Goal: Use online tool/utility: Utilize a website feature to perform a specific function

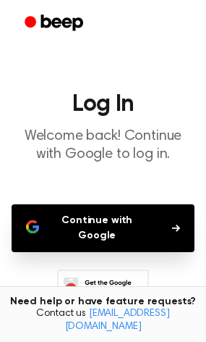
click at [108, 205] on button "Continue with Google" at bounding box center [103, 228] width 183 height 48
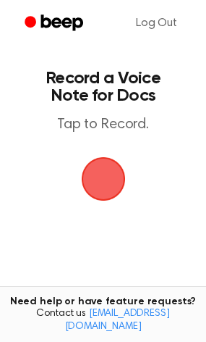
click at [29, 135] on main "Record a Voice Note for Docs Tap to Record. Tired of copying and pasting? Use t…" at bounding box center [103, 220] width 206 height 441
click at [96, 179] on span "button" at bounding box center [103, 179] width 47 height 47
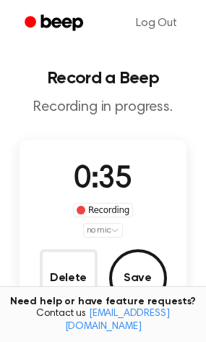
scroll to position [94, 0]
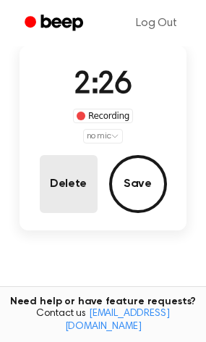
click at [74, 190] on button "Delete" at bounding box center [69, 184] width 58 height 58
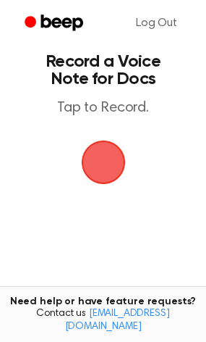
click at [129, 140] on main "Record a Voice Note for Docs Tap to Record. Tired of copying and pasting? Use t…" at bounding box center [103, 203] width 206 height 441
click at [92, 166] on span "button" at bounding box center [102, 161] width 49 height 49
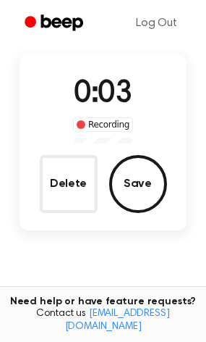
scroll to position [94, 0]
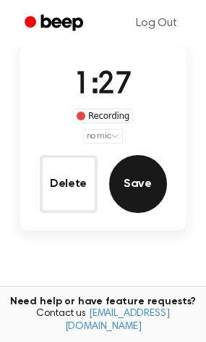
click at [157, 189] on button "Save" at bounding box center [138, 184] width 58 height 58
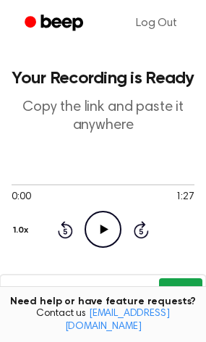
click at [188, 289] on button "Copy" at bounding box center [180, 291] width 43 height 27
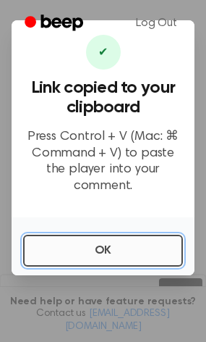
click at [127, 247] on button "OK" at bounding box center [103, 250] width 160 height 32
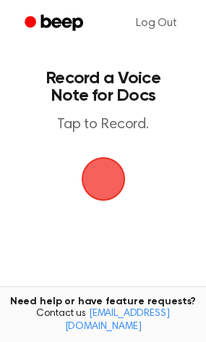
click at [119, 170] on span "button" at bounding box center [103, 179] width 44 height 44
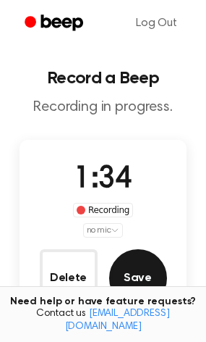
click at [151, 274] on button "Save" at bounding box center [138, 278] width 58 height 58
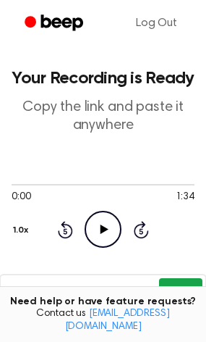
click at [188, 283] on button "Copy" at bounding box center [180, 291] width 43 height 27
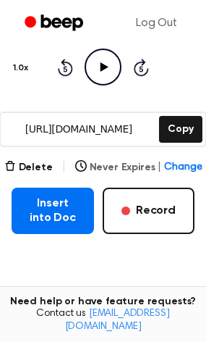
click at [190, 162] on span "Change" at bounding box center [183, 167] width 38 height 15
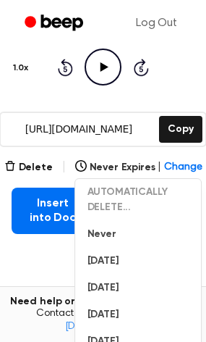
click at [34, 178] on div "Delete | Never Expires | Change AUTOMATICALLY DELETE... Never In 1 Day In 1 Wee…" at bounding box center [103, 195] width 183 height 75
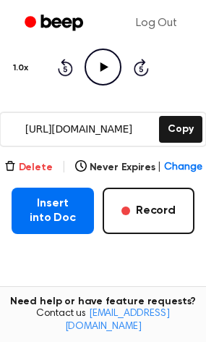
click at [29, 169] on button "Delete" at bounding box center [28, 167] width 48 height 15
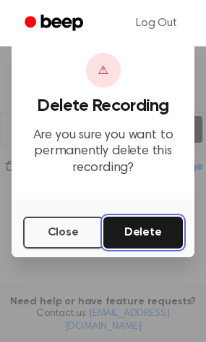
click at [137, 234] on button "Delete" at bounding box center [143, 232] width 80 height 32
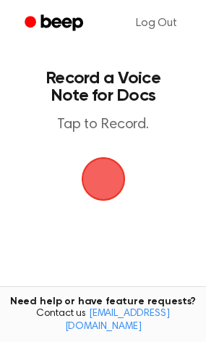
click at [116, 172] on span "button" at bounding box center [103, 179] width 44 height 44
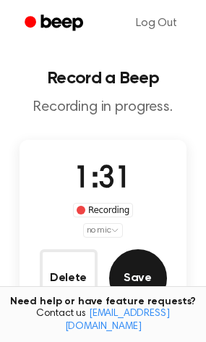
click at [122, 266] on button "Save" at bounding box center [138, 278] width 58 height 58
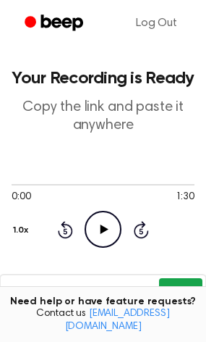
click at [200, 290] on button "Copy" at bounding box center [180, 291] width 43 height 27
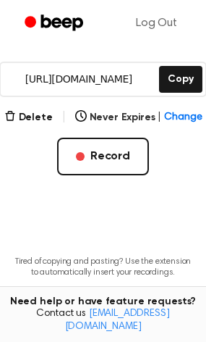
scroll to position [210, 0]
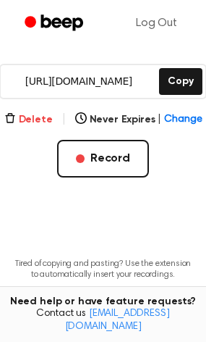
click at [32, 112] on button "Delete" at bounding box center [28, 119] width 48 height 15
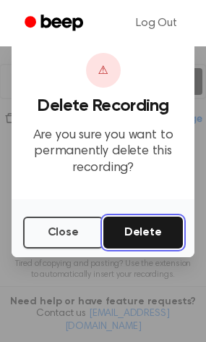
click at [156, 236] on button "Delete" at bounding box center [143, 232] width 80 height 32
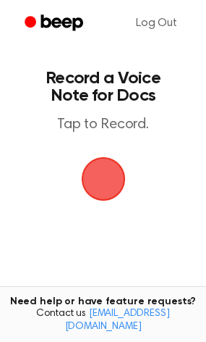
click at [103, 179] on span "button" at bounding box center [103, 178] width 41 height 41
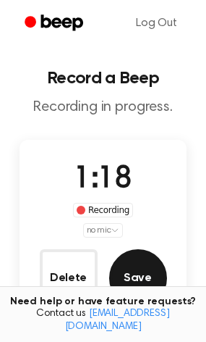
click at [138, 275] on button "Save" at bounding box center [138, 278] width 58 height 58
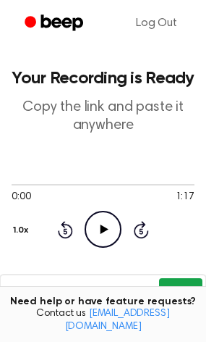
click at [185, 286] on button "Copy" at bounding box center [180, 291] width 43 height 27
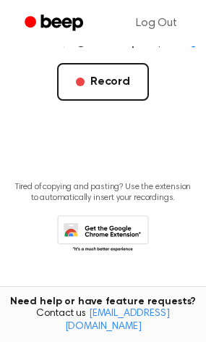
scroll to position [244, 0]
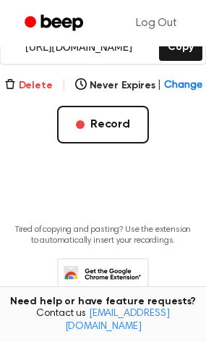
click at [27, 87] on button "Delete" at bounding box center [28, 85] width 48 height 15
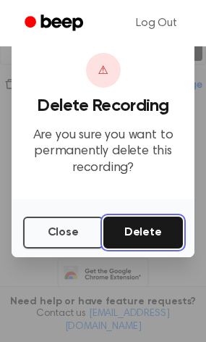
click at [129, 239] on button "Delete" at bounding box center [143, 232] width 80 height 32
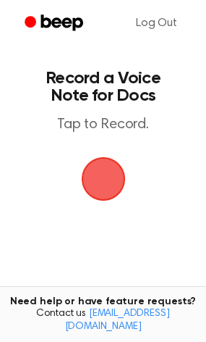
click at [109, 182] on span "button" at bounding box center [103, 178] width 41 height 41
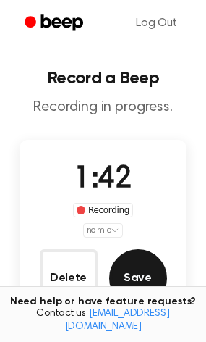
click at [128, 265] on button "Save" at bounding box center [138, 278] width 58 height 58
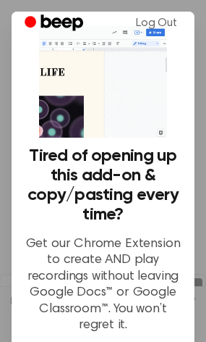
scroll to position [164, 0]
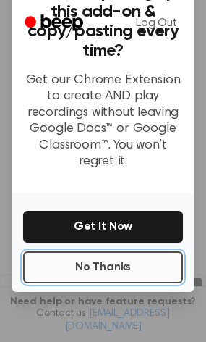
click at [106, 263] on button "No Thanks" at bounding box center [103, 267] width 160 height 32
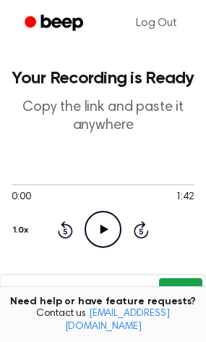
click at [173, 286] on button "Copy" at bounding box center [180, 291] width 43 height 27
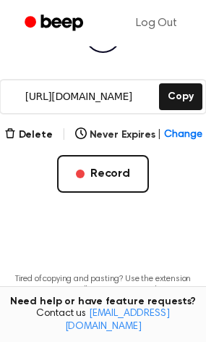
scroll to position [198, 0]
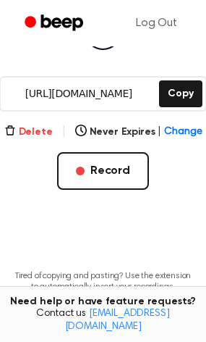
click at [21, 135] on button "Delete" at bounding box center [28, 131] width 48 height 15
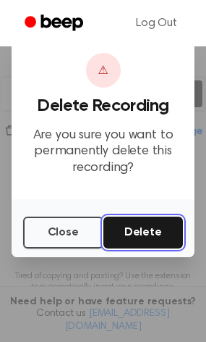
click at [137, 237] on button "Delete" at bounding box center [143, 232] width 80 height 32
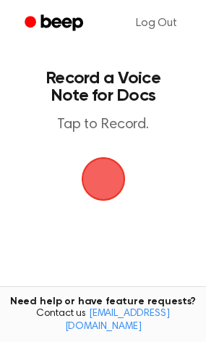
click at [117, 175] on span "button" at bounding box center [102, 178] width 49 height 49
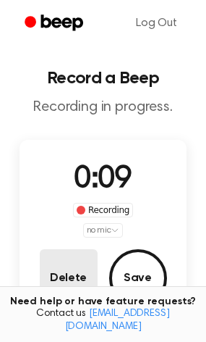
click at [60, 263] on button "Delete" at bounding box center [69, 278] width 58 height 58
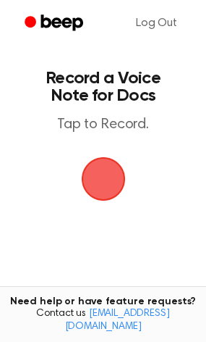
click at [109, 174] on span "button" at bounding box center [103, 178] width 81 height 81
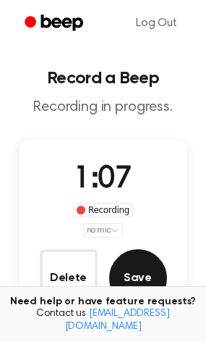
click at [149, 260] on button "Save" at bounding box center [138, 278] width 58 height 58
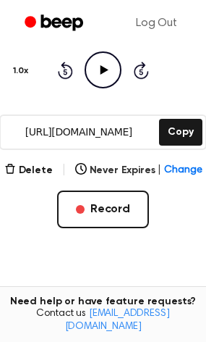
scroll to position [195, 0]
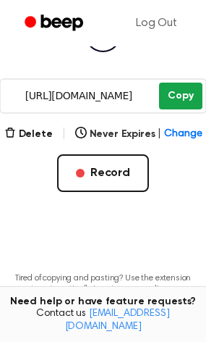
click at [183, 98] on button "Copy" at bounding box center [180, 95] width 43 height 27
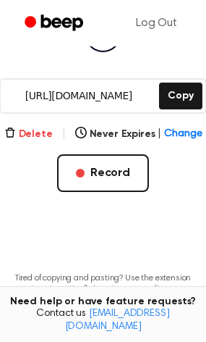
click at [25, 132] on button "Delete" at bounding box center [28, 134] width 48 height 15
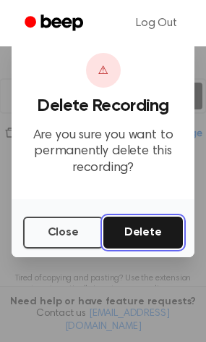
click at [128, 224] on button "Delete" at bounding box center [143, 232] width 80 height 32
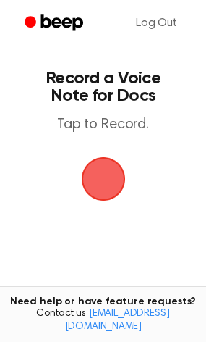
click at [92, 167] on span "button" at bounding box center [103, 179] width 47 height 47
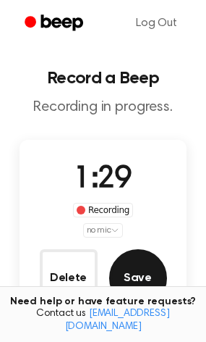
click at [158, 269] on button "Save" at bounding box center [138, 278] width 58 height 58
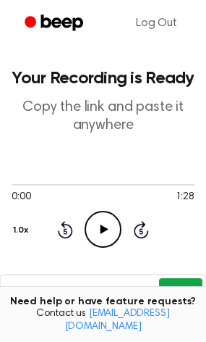
click at [177, 284] on button "Copy" at bounding box center [180, 291] width 43 height 27
click at [173, 290] on button "Copy" at bounding box center [180, 291] width 43 height 27
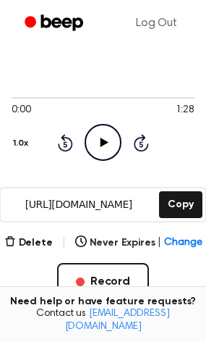
scroll to position [88, 0]
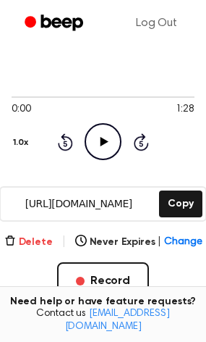
click at [47, 243] on button "Delete" at bounding box center [28, 241] width 48 height 15
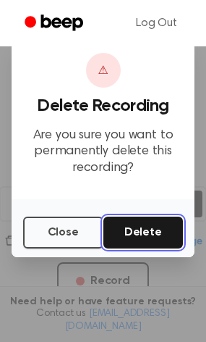
click at [160, 229] on button "Delete" at bounding box center [143, 232] width 80 height 32
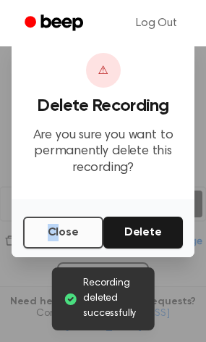
drag, startPoint x: 22, startPoint y: 230, endPoint x: 60, endPoint y: 230, distance: 37.6
click at [60, 230] on div "Close Delete" at bounding box center [103, 228] width 183 height 58
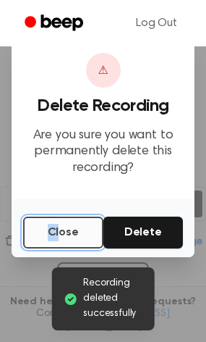
click at [60, 230] on button "Close" at bounding box center [63, 232] width 80 height 32
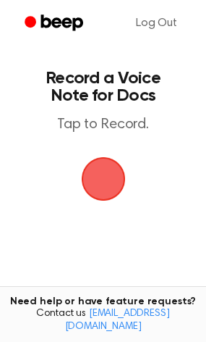
click at [109, 175] on span "button" at bounding box center [103, 179] width 44 height 44
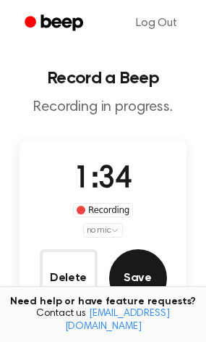
click at [160, 267] on button "Save" at bounding box center [138, 278] width 58 height 58
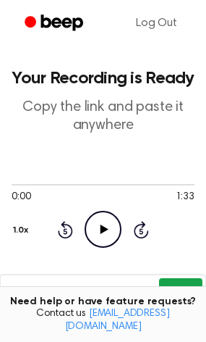
click at [175, 289] on button "Copy" at bounding box center [180, 291] width 43 height 27
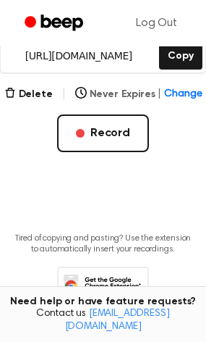
scroll to position [250, 0]
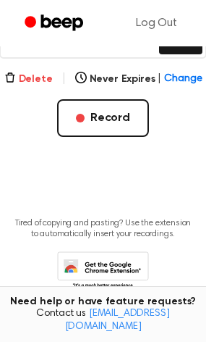
click at [52, 80] on button "Delete" at bounding box center [28, 79] width 48 height 15
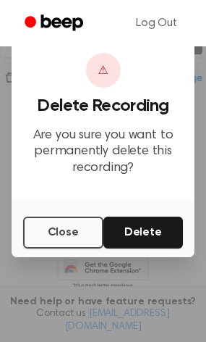
drag, startPoint x: 133, startPoint y: 213, endPoint x: 135, endPoint y: 238, distance: 24.6
click at [135, 238] on div "Close Delete" at bounding box center [103, 228] width 183 height 58
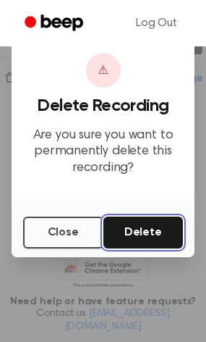
click at [135, 238] on button "Delete" at bounding box center [143, 232] width 80 height 32
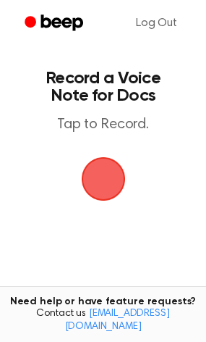
click at [112, 169] on span "button" at bounding box center [103, 178] width 41 height 41
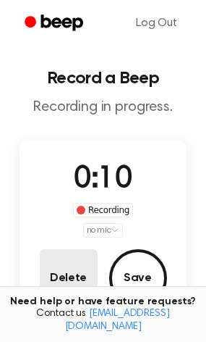
click at [75, 274] on button "Delete" at bounding box center [69, 278] width 58 height 58
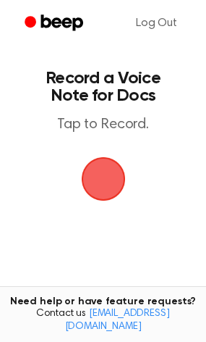
click at [114, 192] on span "button" at bounding box center [103, 178] width 41 height 41
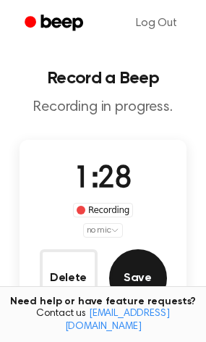
click at [131, 283] on button "Save" at bounding box center [138, 278] width 58 height 58
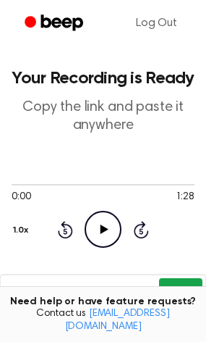
click at [179, 285] on button "Copy" at bounding box center [180, 291] width 43 height 27
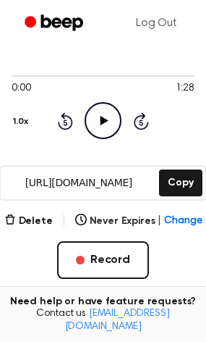
scroll to position [109, 0]
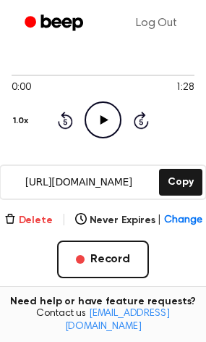
click at [47, 220] on button "Delete" at bounding box center [28, 220] width 48 height 15
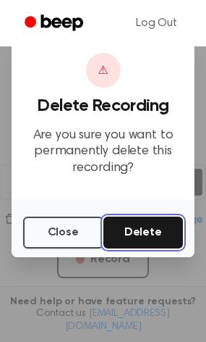
click at [111, 226] on button "Delete" at bounding box center [143, 232] width 80 height 32
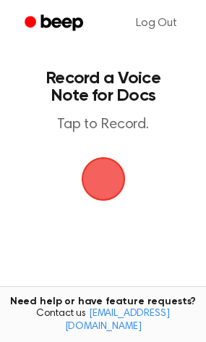
click at [109, 179] on span "button" at bounding box center [103, 178] width 41 height 41
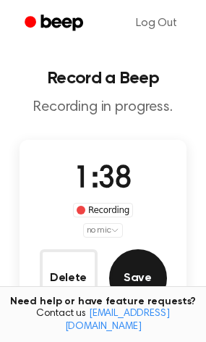
click at [125, 265] on button "Save" at bounding box center [138, 278] width 58 height 58
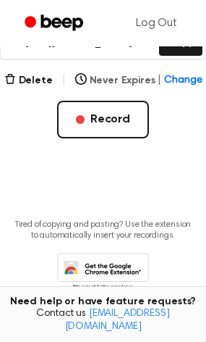
scroll to position [217, 0]
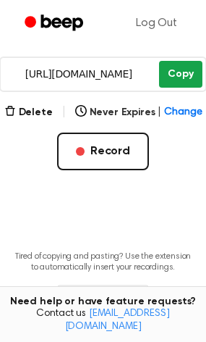
click at [177, 75] on button "Copy" at bounding box center [180, 74] width 43 height 27
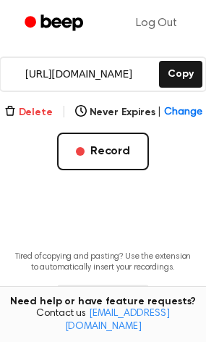
click at [13, 115] on icon "button" at bounding box center [9, 110] width 9 height 9
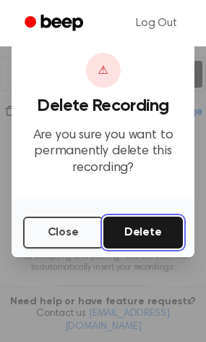
click at [131, 231] on button "Delete" at bounding box center [143, 232] width 80 height 32
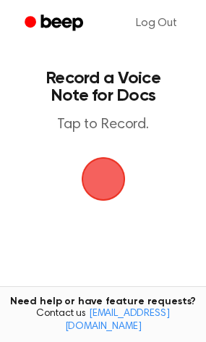
click at [110, 175] on span "button" at bounding box center [102, 178] width 49 height 49
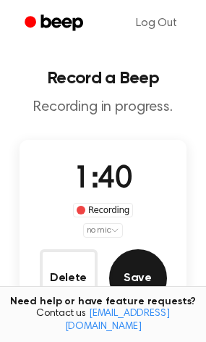
click at [163, 289] on button "Save" at bounding box center [138, 278] width 58 height 58
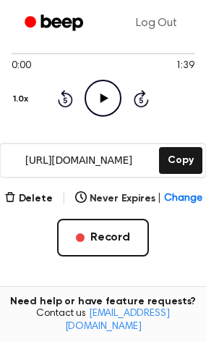
scroll to position [130, 0]
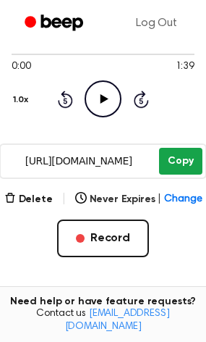
click at [190, 150] on button "Copy" at bounding box center [180, 161] width 43 height 27
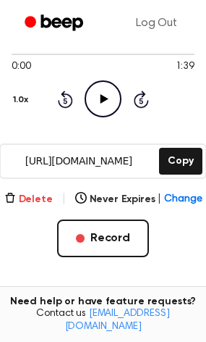
click at [24, 195] on button "Delete" at bounding box center [28, 199] width 48 height 15
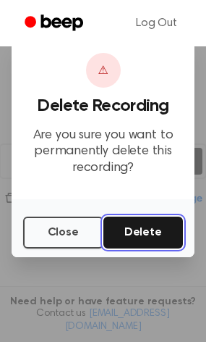
click at [124, 237] on button "Delete" at bounding box center [143, 232] width 80 height 32
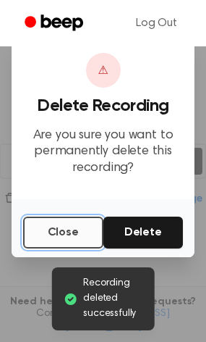
click at [77, 229] on button "Close" at bounding box center [63, 232] width 80 height 32
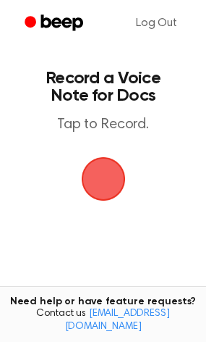
click at [119, 172] on span "button" at bounding box center [103, 178] width 41 height 41
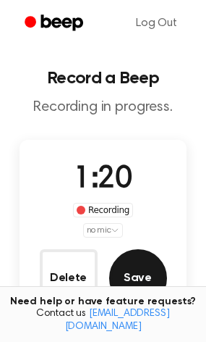
click at [146, 261] on button "Save" at bounding box center [138, 278] width 58 height 58
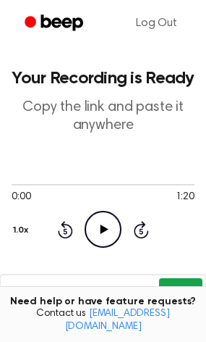
click at [181, 255] on main "Your Recording is Ready Copy the link and paste it anywhere 0:00 1:20 Your brow…" at bounding box center [103, 291] width 206 height 582
click at [176, 277] on div "https://beep.audio/Mhuflk4 Copy" at bounding box center [102, 291] width 207 height 35
click at [176, 282] on button "Copy" at bounding box center [180, 291] width 43 height 27
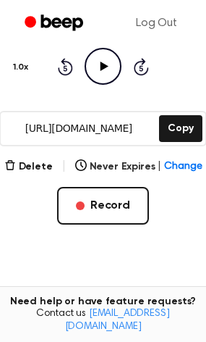
scroll to position [164, 0]
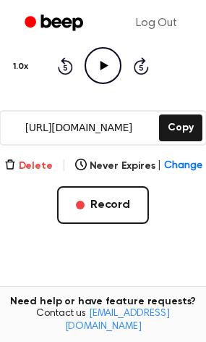
click at [25, 165] on button "Delete" at bounding box center [28, 165] width 48 height 15
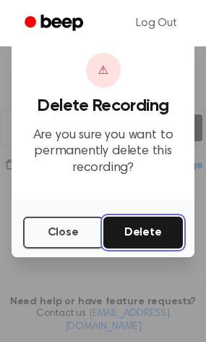
click at [179, 239] on button "Delete" at bounding box center [143, 232] width 80 height 32
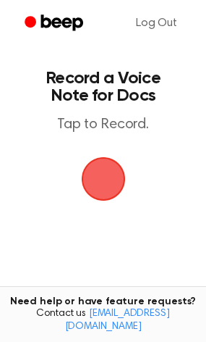
click at [94, 179] on span "button" at bounding box center [103, 178] width 41 height 41
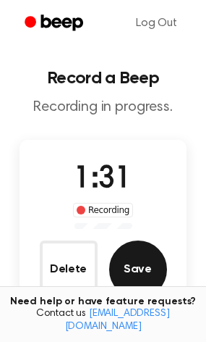
click at [153, 269] on button "Save" at bounding box center [138, 269] width 58 height 58
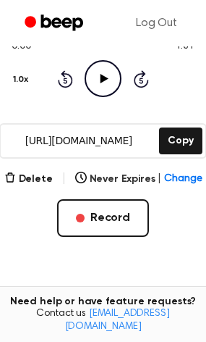
scroll to position [150, 0]
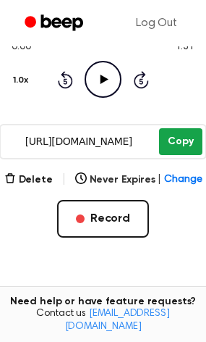
click at [174, 149] on button "Copy" at bounding box center [180, 141] width 43 height 27
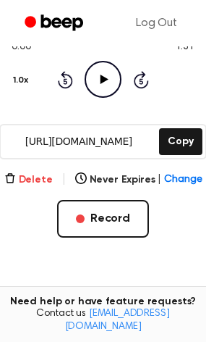
click at [35, 176] on button "Delete" at bounding box center [28, 179] width 48 height 15
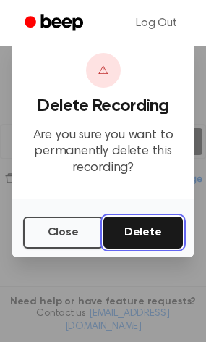
click at [141, 242] on button "Delete" at bounding box center [143, 232] width 80 height 32
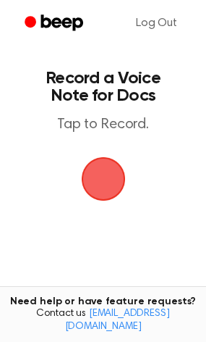
click at [114, 173] on span "button" at bounding box center [103, 178] width 41 height 41
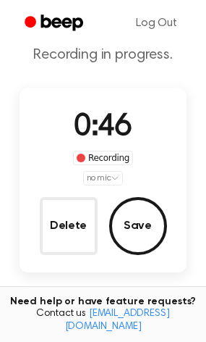
scroll to position [53, 0]
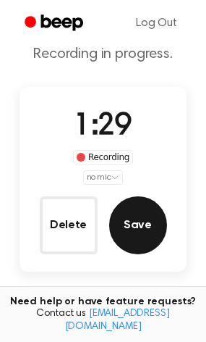
click at [132, 198] on button "Save" at bounding box center [138, 225] width 58 height 58
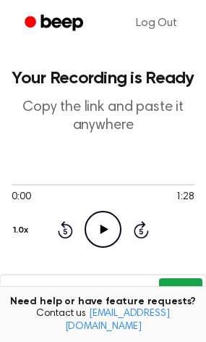
click at [182, 286] on button "Copy" at bounding box center [180, 291] width 43 height 27
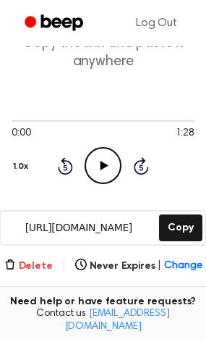
click at [46, 262] on button "Delete" at bounding box center [28, 265] width 48 height 15
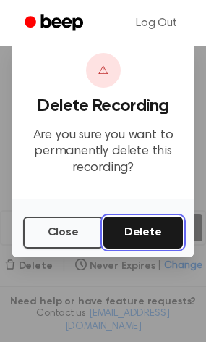
click at [106, 245] on button "Delete" at bounding box center [143, 232] width 80 height 32
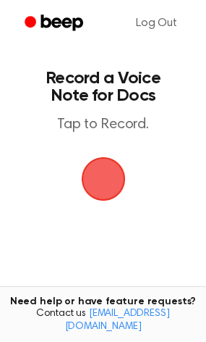
click at [117, 177] on span "button" at bounding box center [103, 178] width 61 height 61
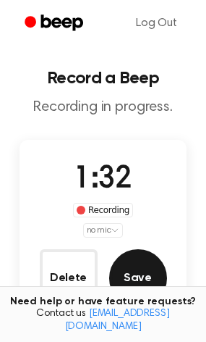
click at [143, 270] on button "Save" at bounding box center [138, 278] width 58 height 58
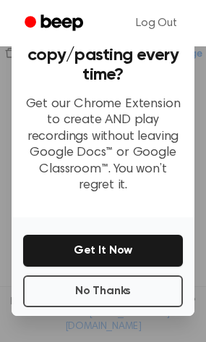
scroll to position [164, 0]
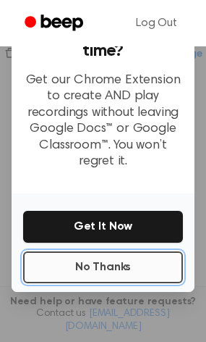
click at [112, 251] on button "No Thanks" at bounding box center [103, 267] width 160 height 32
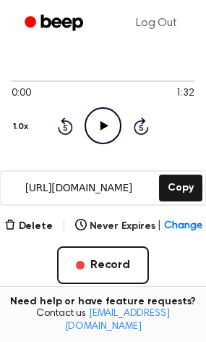
scroll to position [63, 0]
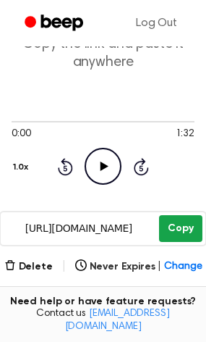
click at [177, 227] on button "Copy" at bounding box center [180, 228] width 43 height 27
click at [191, 238] on button "Copy" at bounding box center [180, 228] width 43 height 27
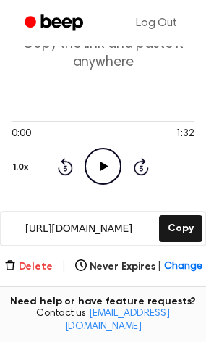
click at [12, 262] on icon "button" at bounding box center [10, 265] width 12 height 12
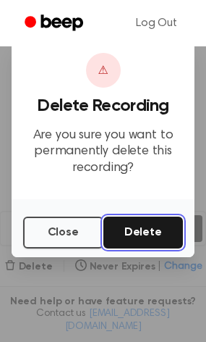
click at [150, 229] on button "Delete" at bounding box center [143, 232] width 80 height 32
